Goal: Find contact information: Find contact information

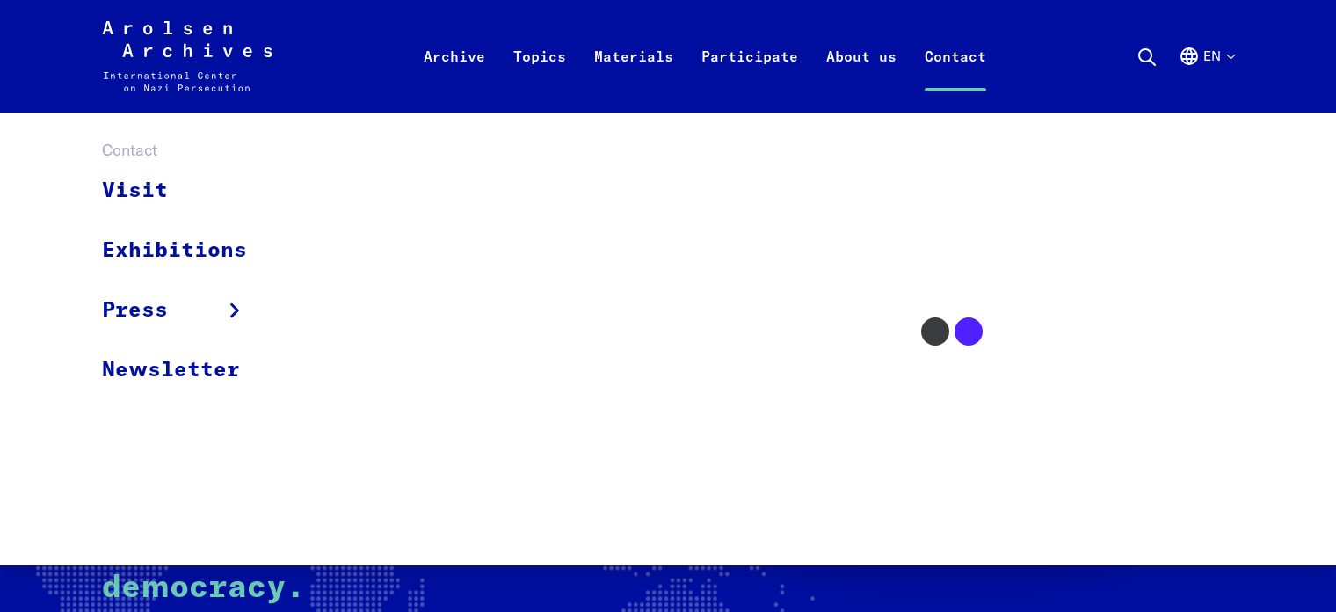
click at [938, 57] on link "Contact" at bounding box center [956, 77] width 90 height 70
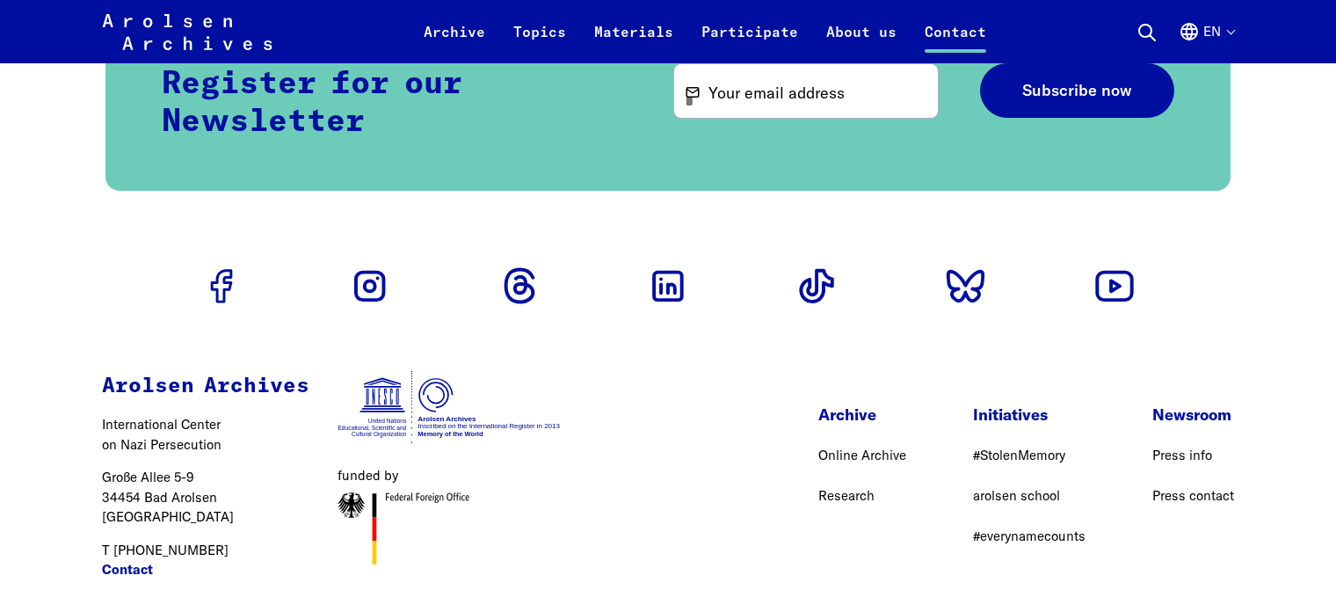
scroll to position [5416, 0]
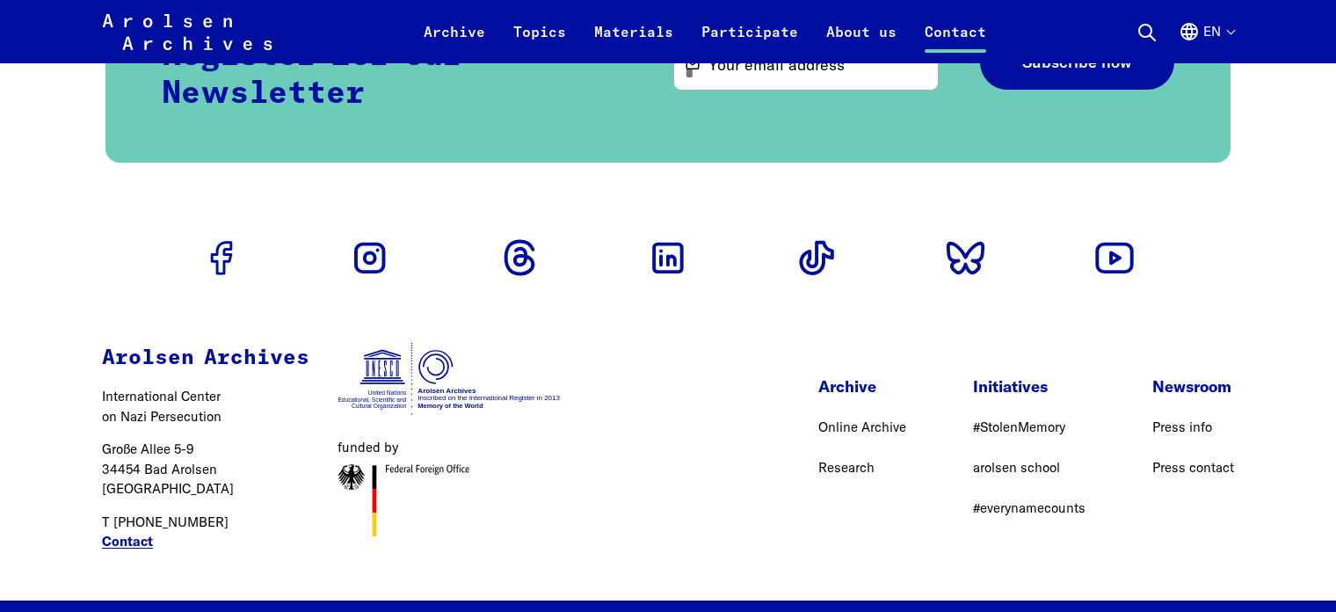
click at [108, 532] on link "Contact" at bounding box center [127, 542] width 51 height 20
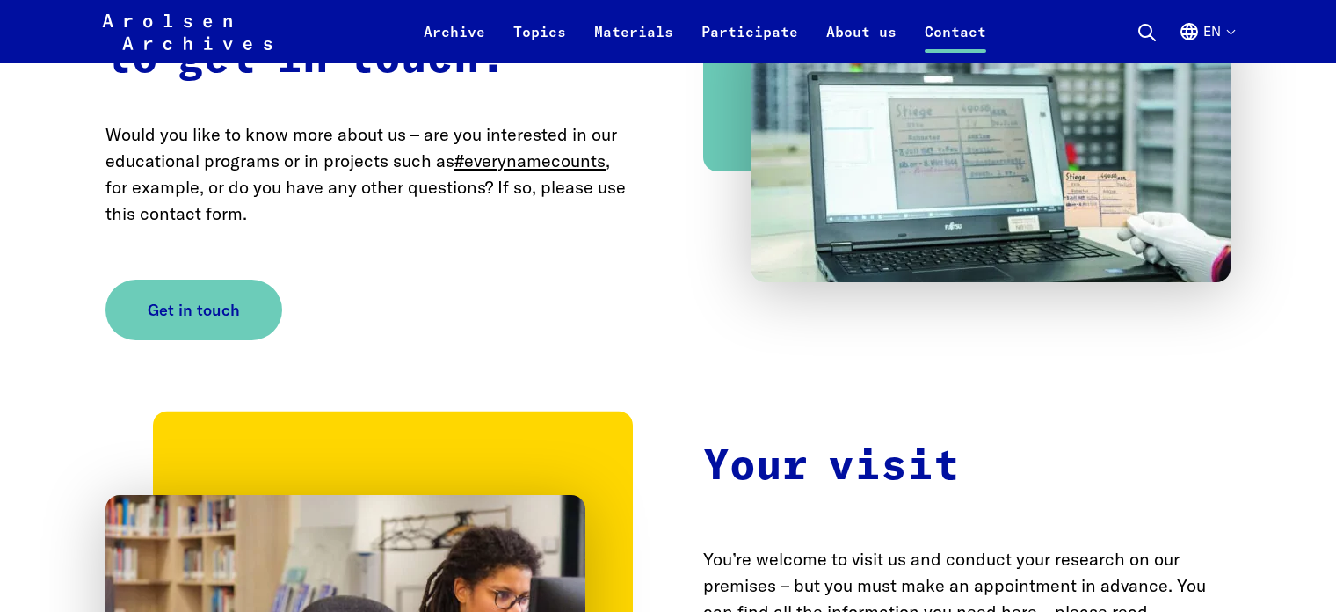
scroll to position [3223, 0]
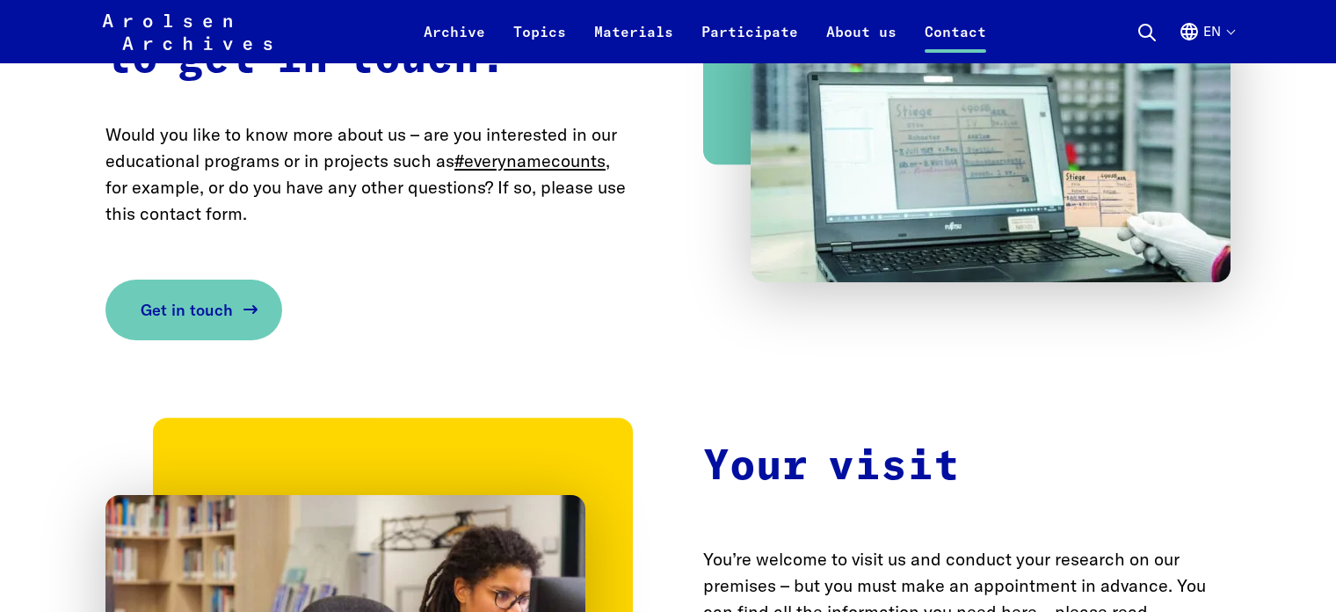
scroll to position [3868, 0]
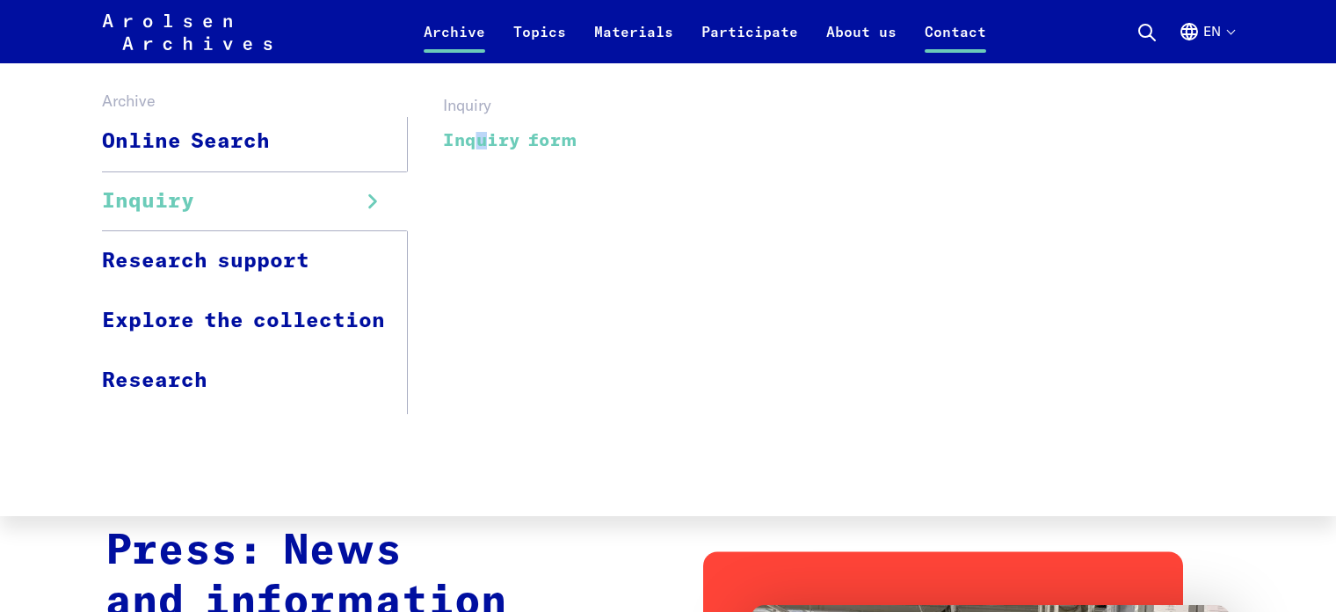
click at [496, 140] on link "Inquiry form" at bounding box center [510, 140] width 135 height 40
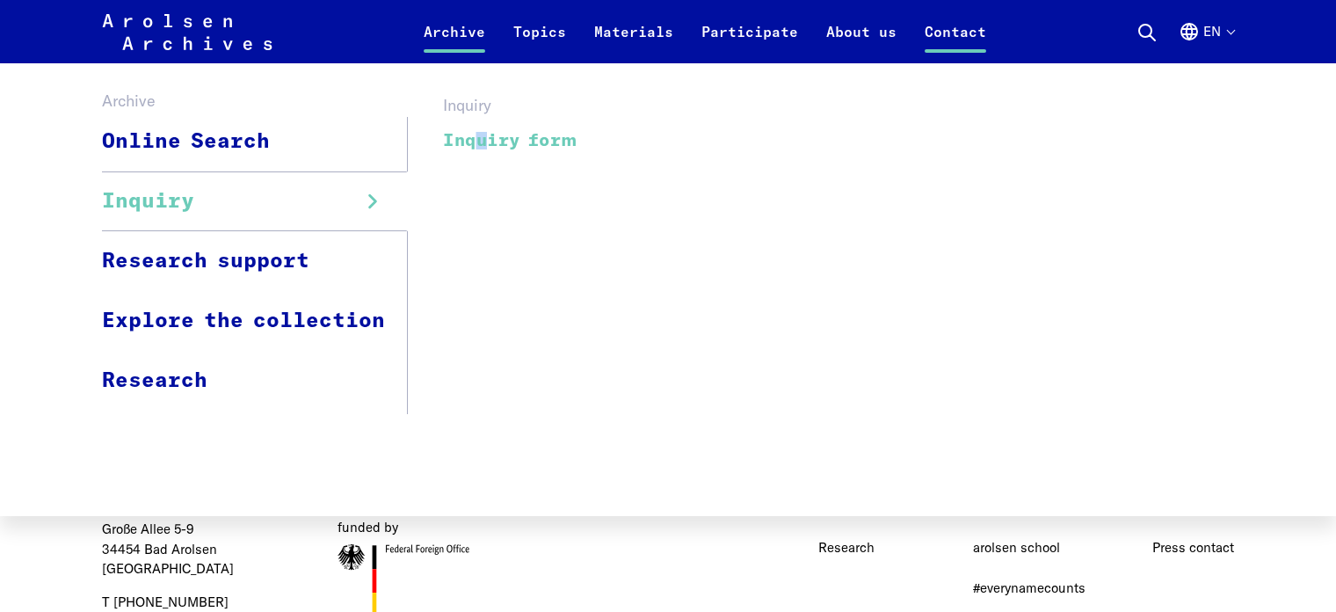
scroll to position [5416, 0]
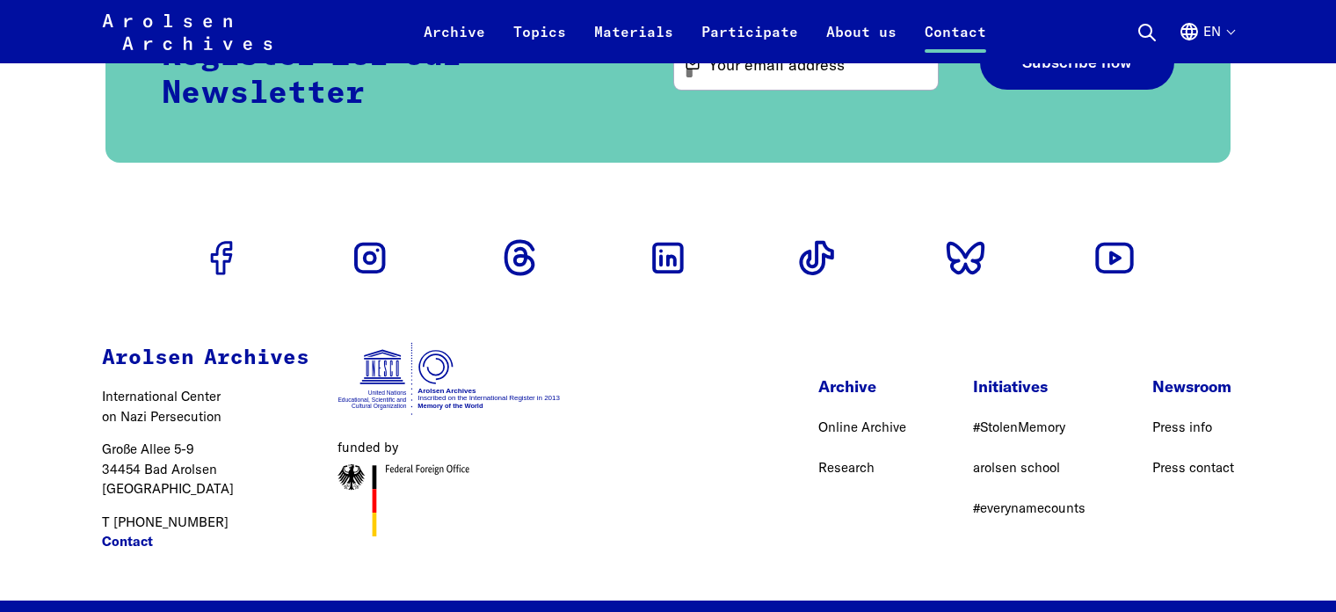
click at [1007, 418] on link "#StolenMemory" at bounding box center [1019, 426] width 92 height 17
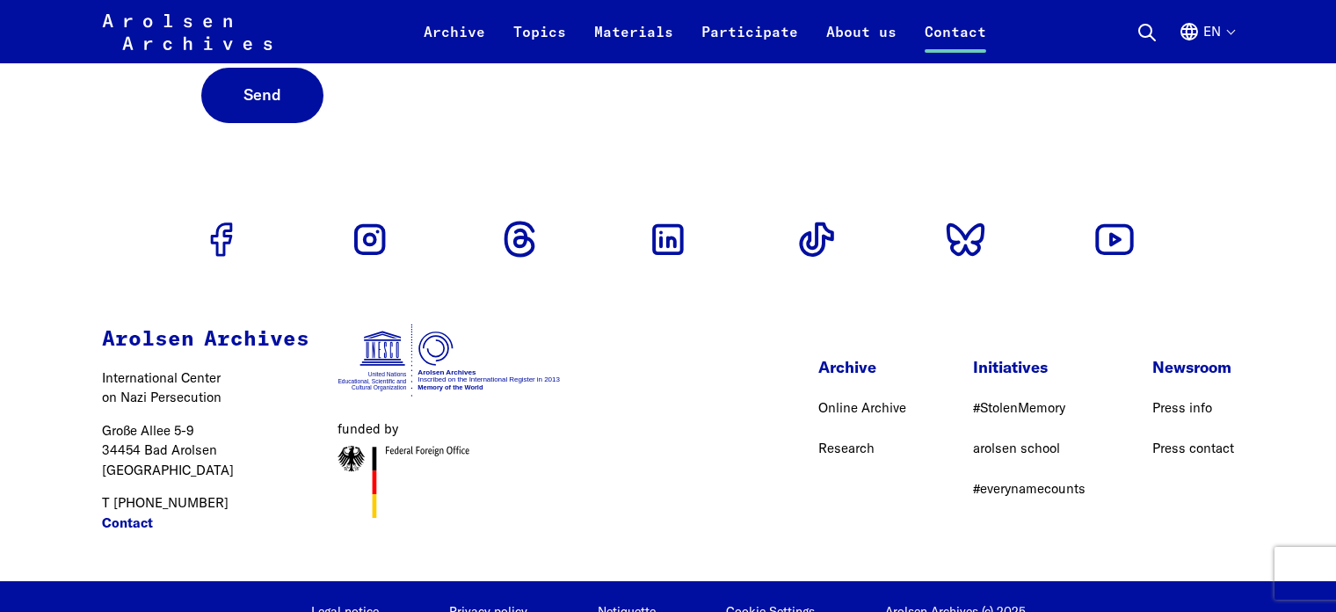
scroll to position [1468, 0]
